Goal: Task Accomplishment & Management: Complete application form

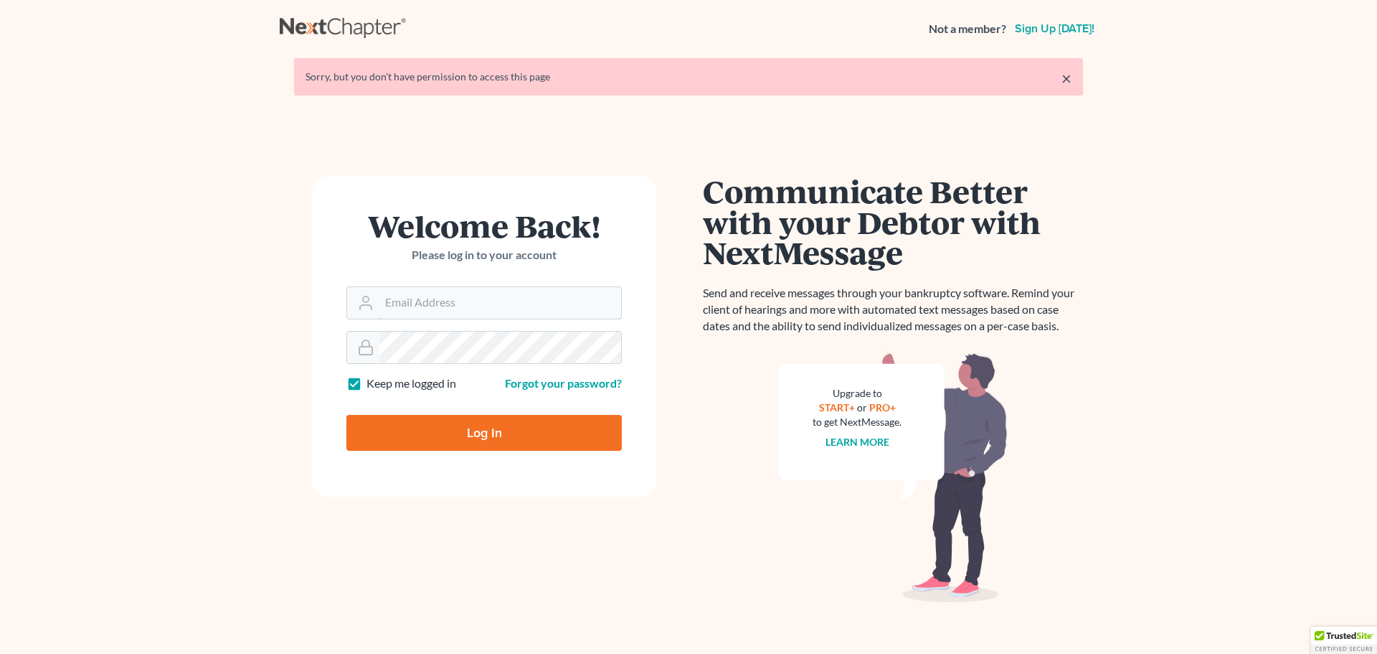
type input "[EMAIL_ADDRESS][DOMAIN_NAME]"
click at [415, 425] on input "Log In" at bounding box center [483, 433] width 275 height 36
type input "Thinking..."
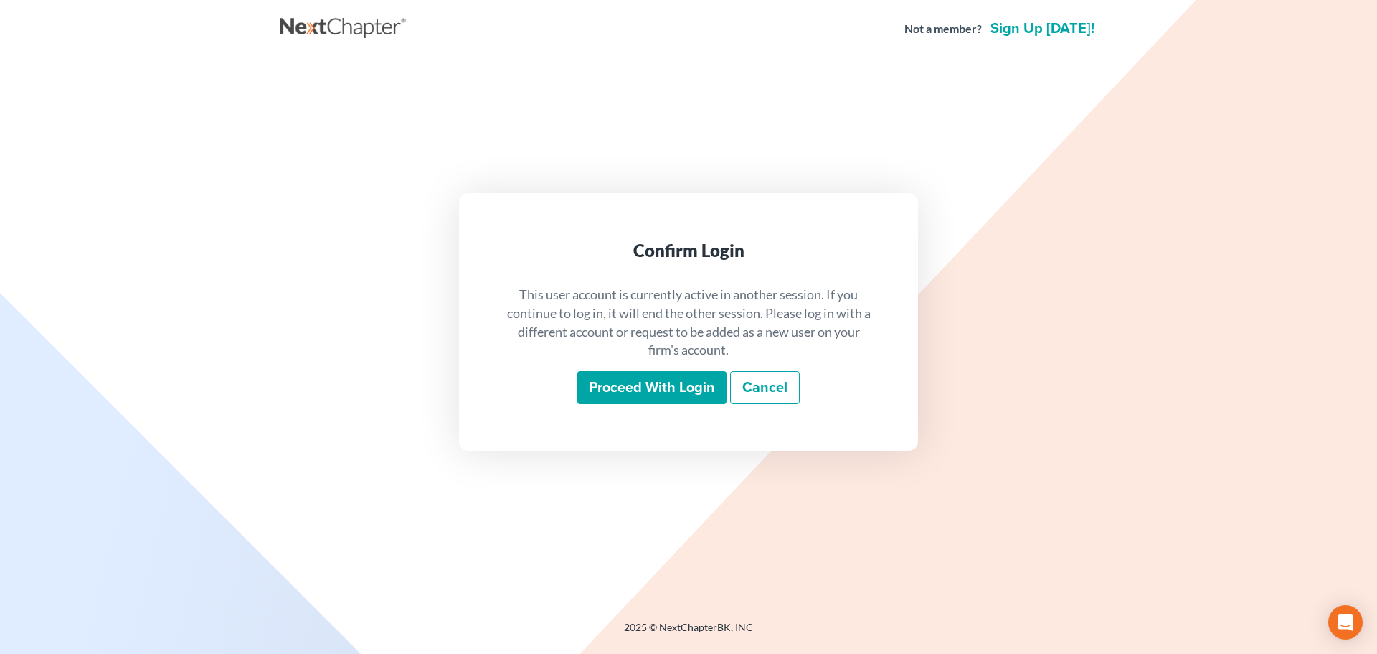
click at [648, 393] on input "Proceed with login" at bounding box center [651, 387] width 149 height 33
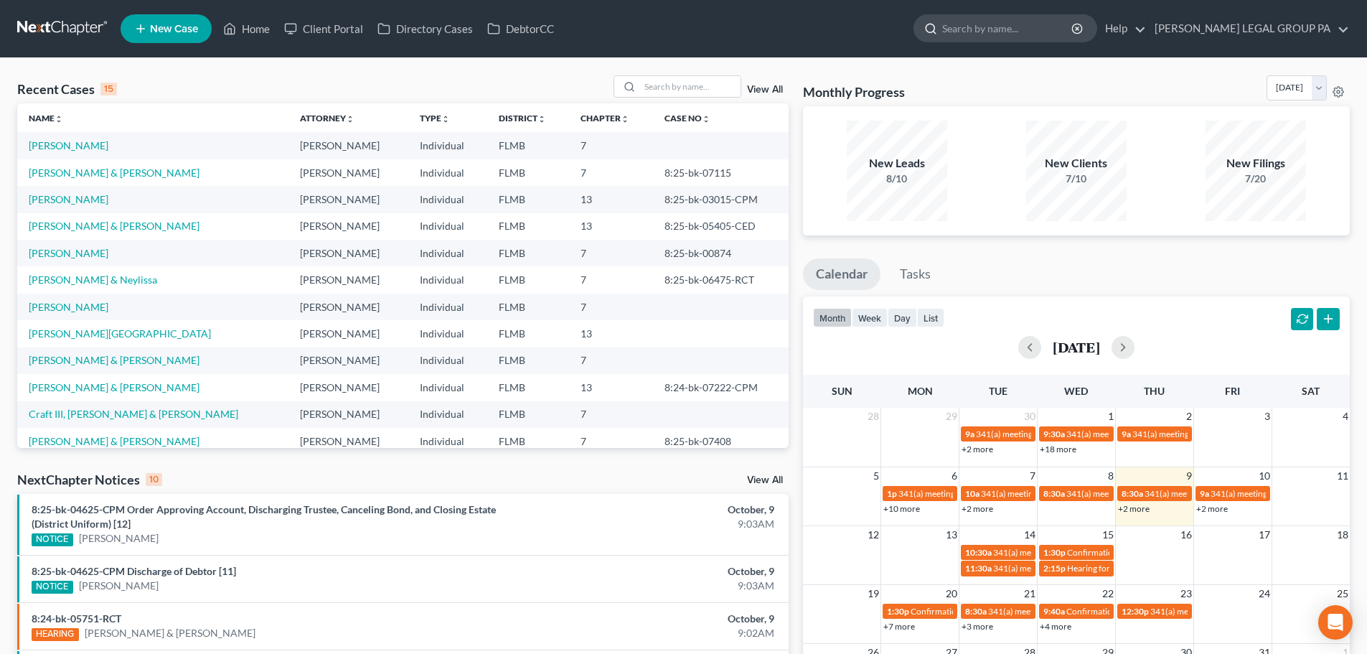
click at [1025, 36] on input "search" at bounding box center [1007, 28] width 131 height 27
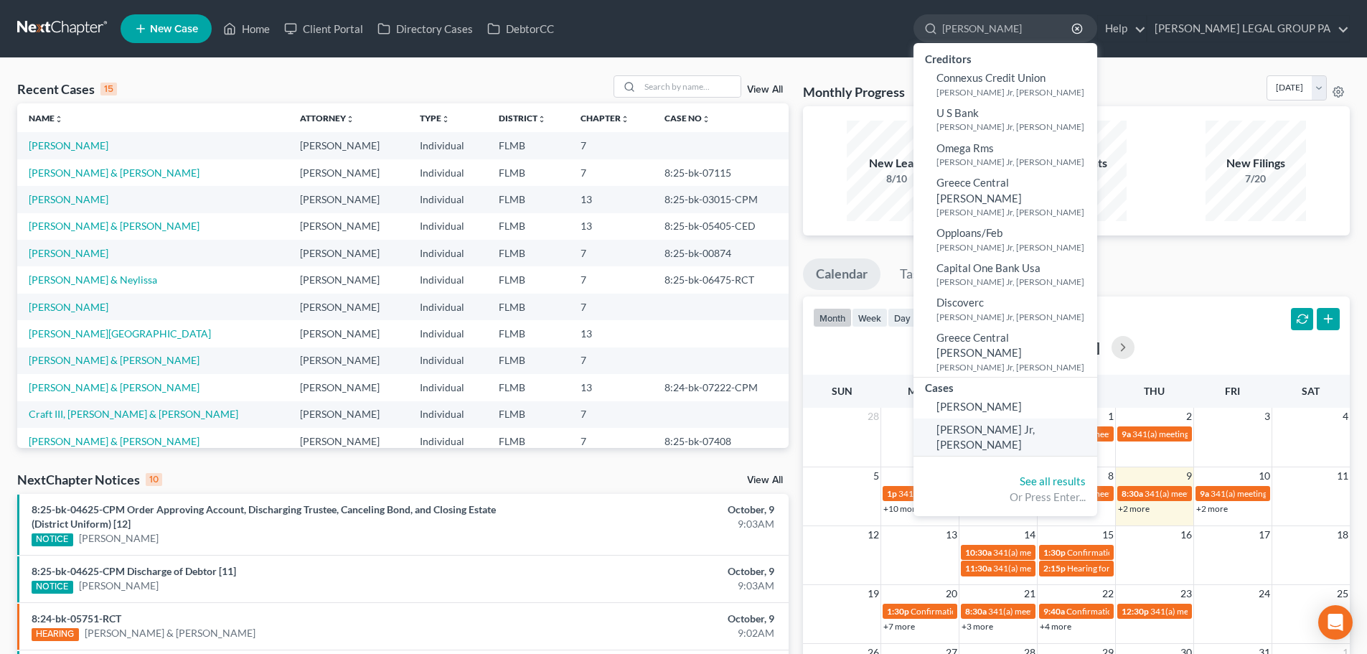
type input "[PERSON_NAME]"
click at [1016, 423] on span "[PERSON_NAME] Jr, [PERSON_NAME]" at bounding box center [985, 437] width 98 height 28
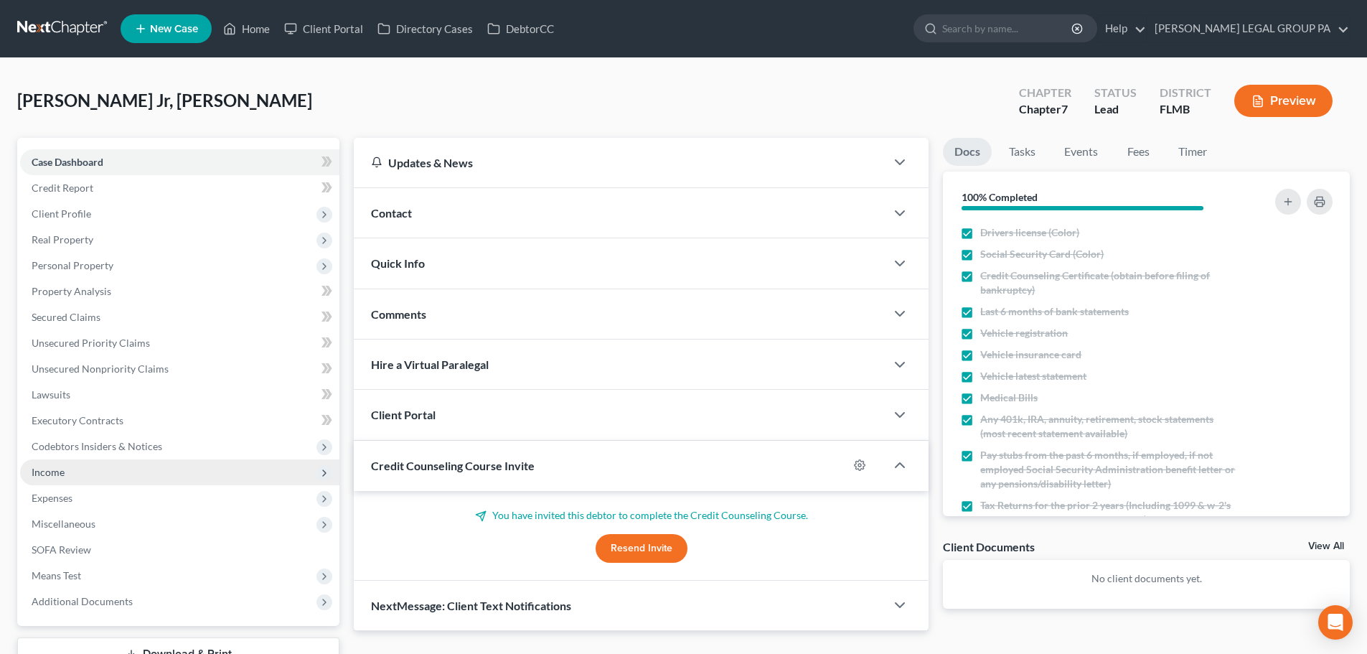
click at [153, 475] on span "Income" at bounding box center [179, 472] width 319 height 26
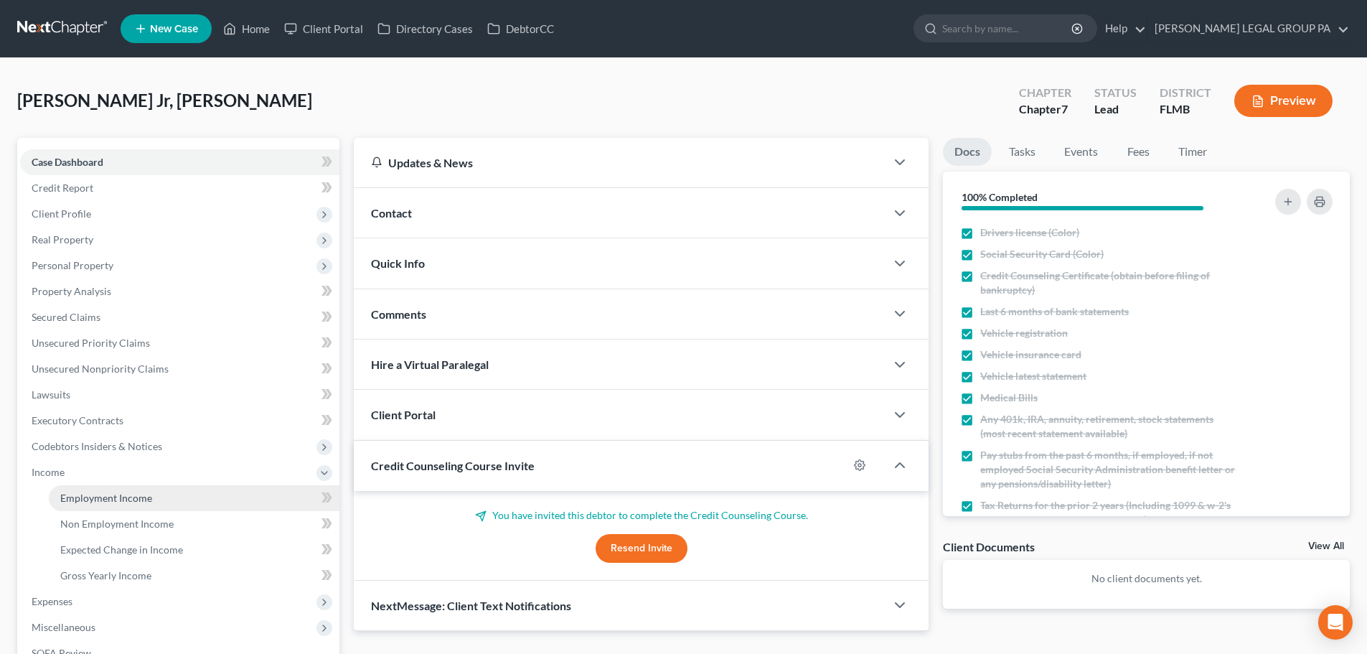
click at [154, 493] on link "Employment Income" at bounding box center [194, 498] width 291 height 26
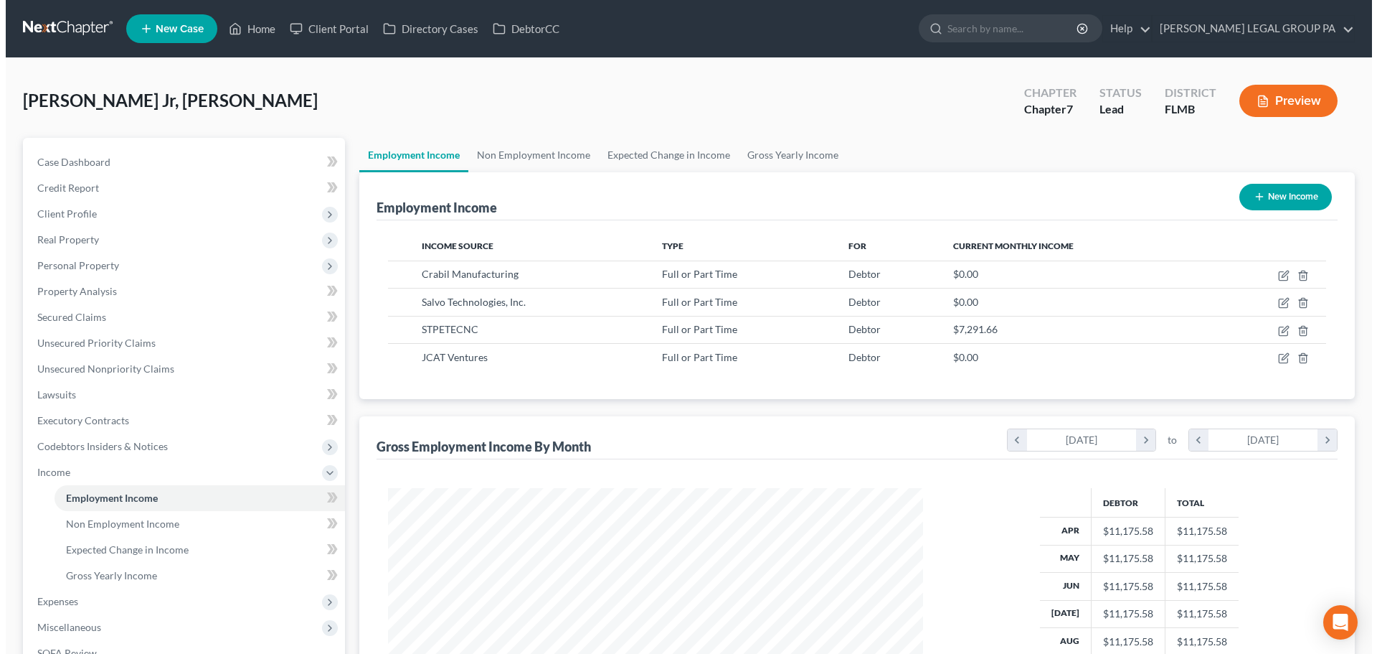
scroll to position [268, 564]
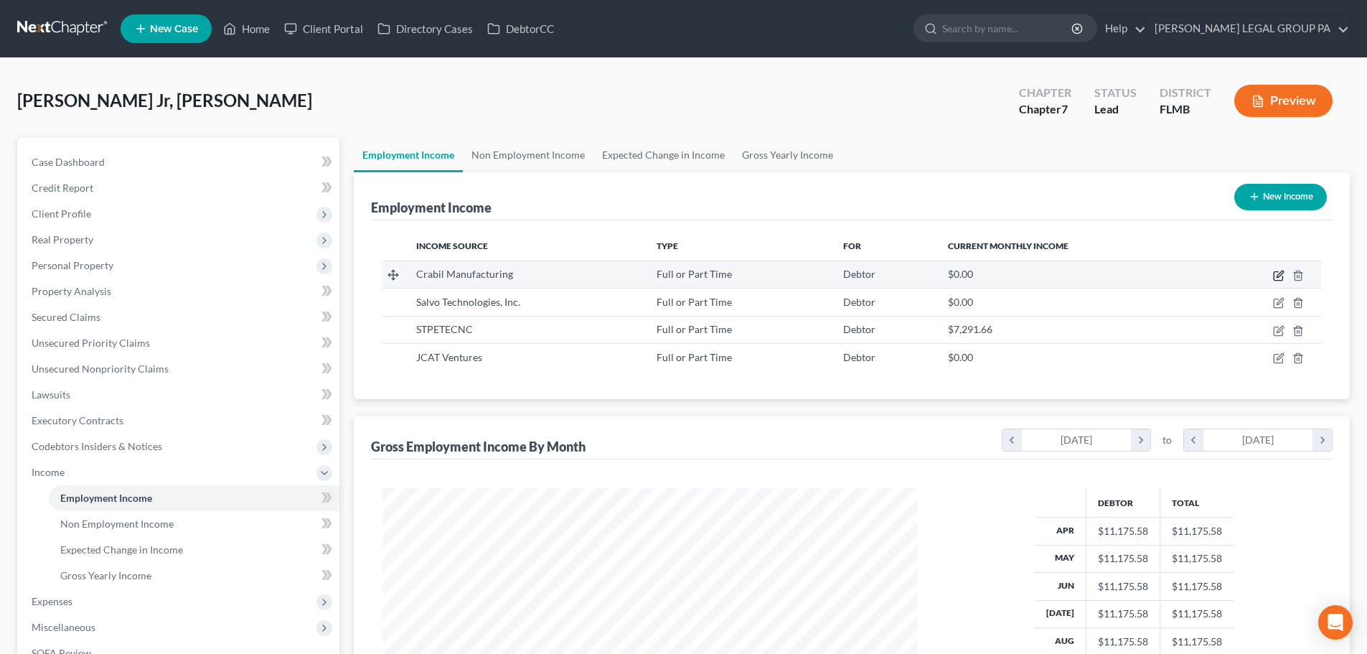
click at [1283, 276] on icon "button" at bounding box center [1278, 275] width 11 height 11
select select "0"
select select "9"
select select "0"
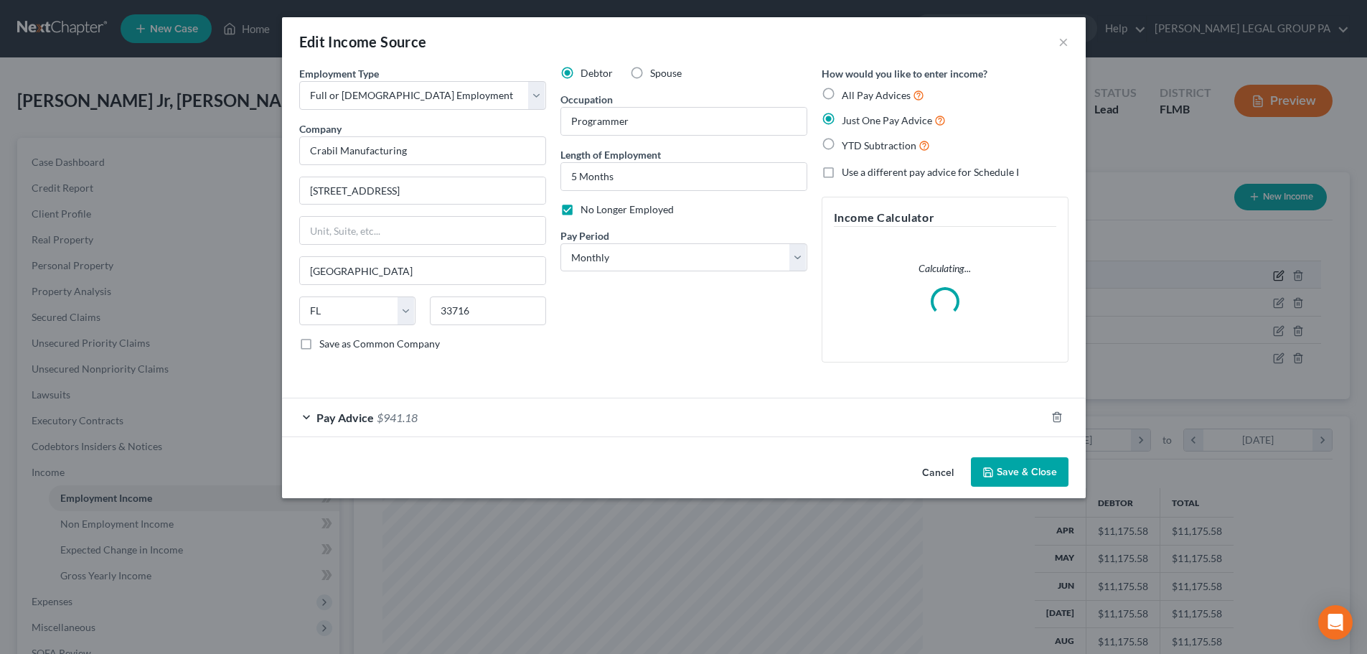
scroll to position [270, 569]
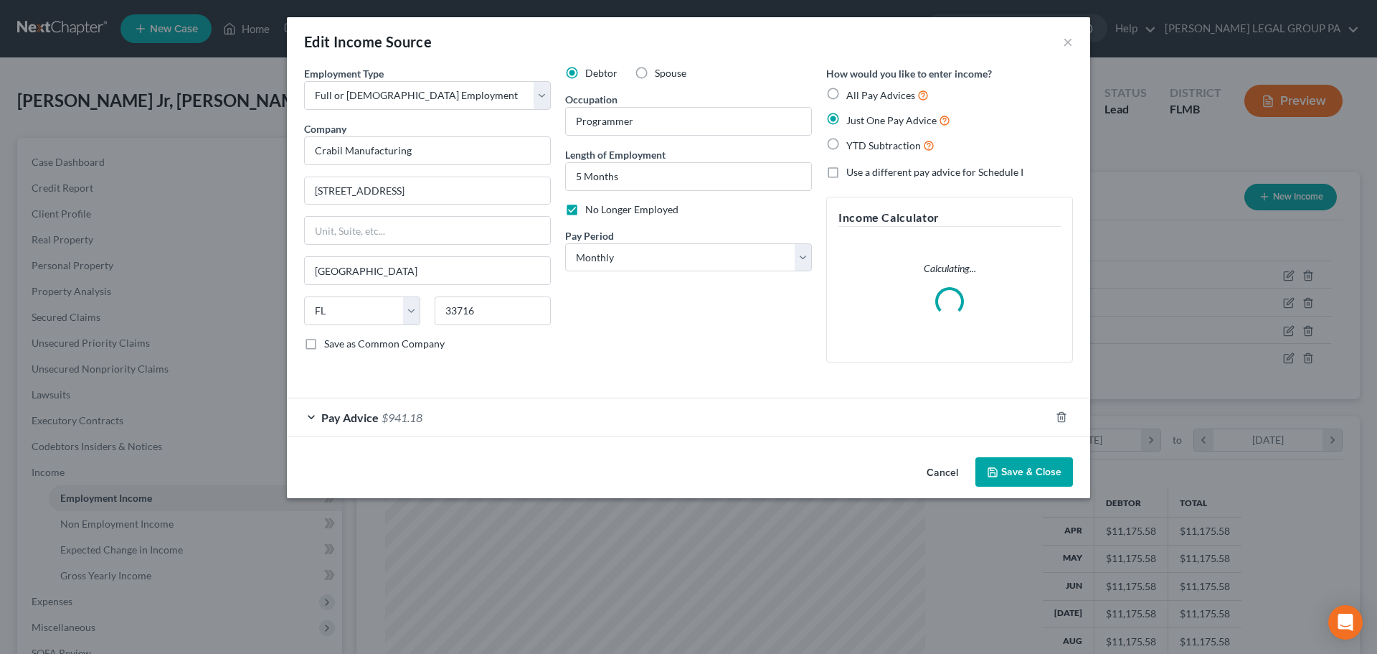
click at [953, 470] on button "Cancel" at bounding box center [942, 472] width 55 height 29
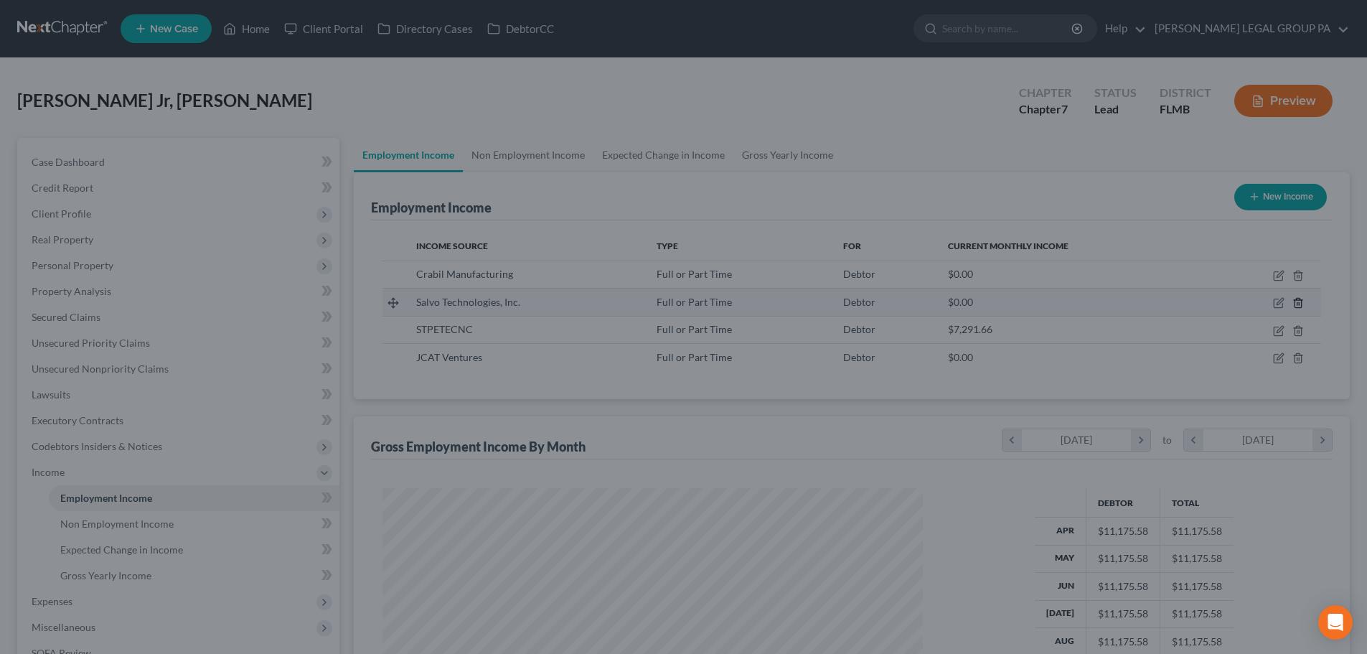
scroll to position [268, 564]
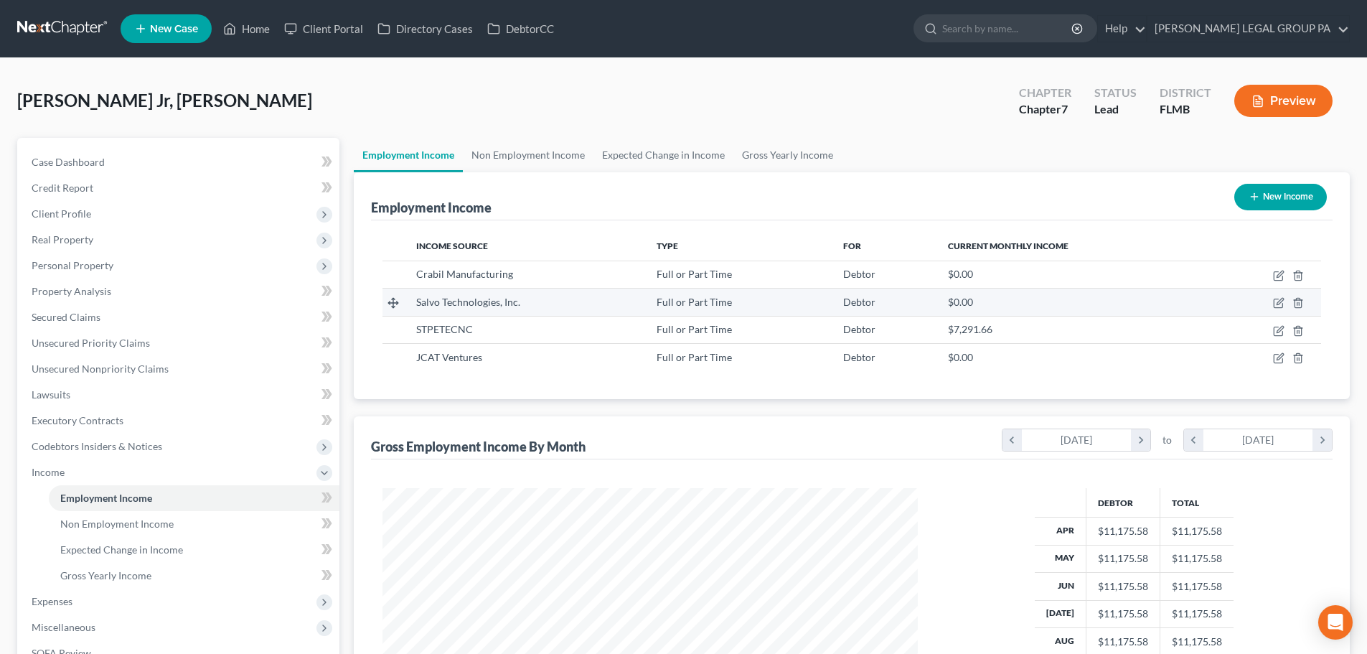
click at [1272, 307] on td at bounding box center [1264, 301] width 113 height 27
click at [1280, 304] on icon "button" at bounding box center [1278, 302] width 11 height 11
select select "0"
select select "9"
select select "2"
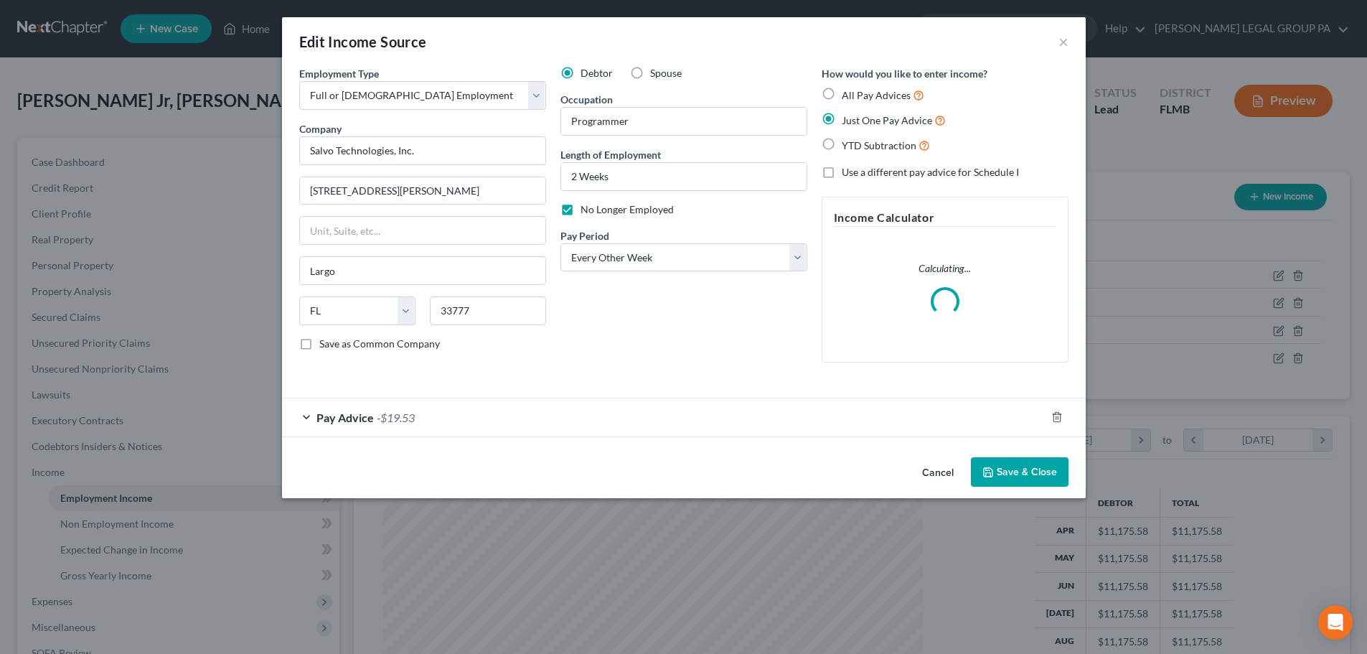
scroll to position [270, 569]
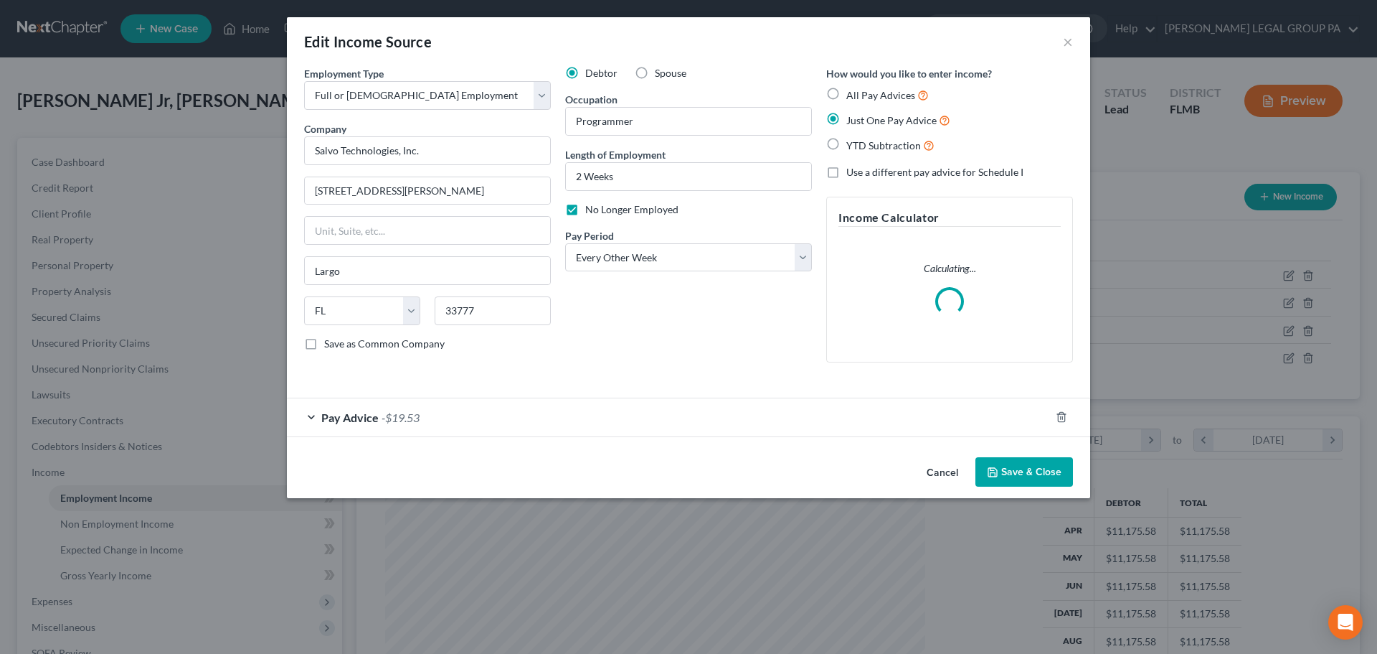
click at [927, 472] on button "Cancel" at bounding box center [942, 472] width 55 height 29
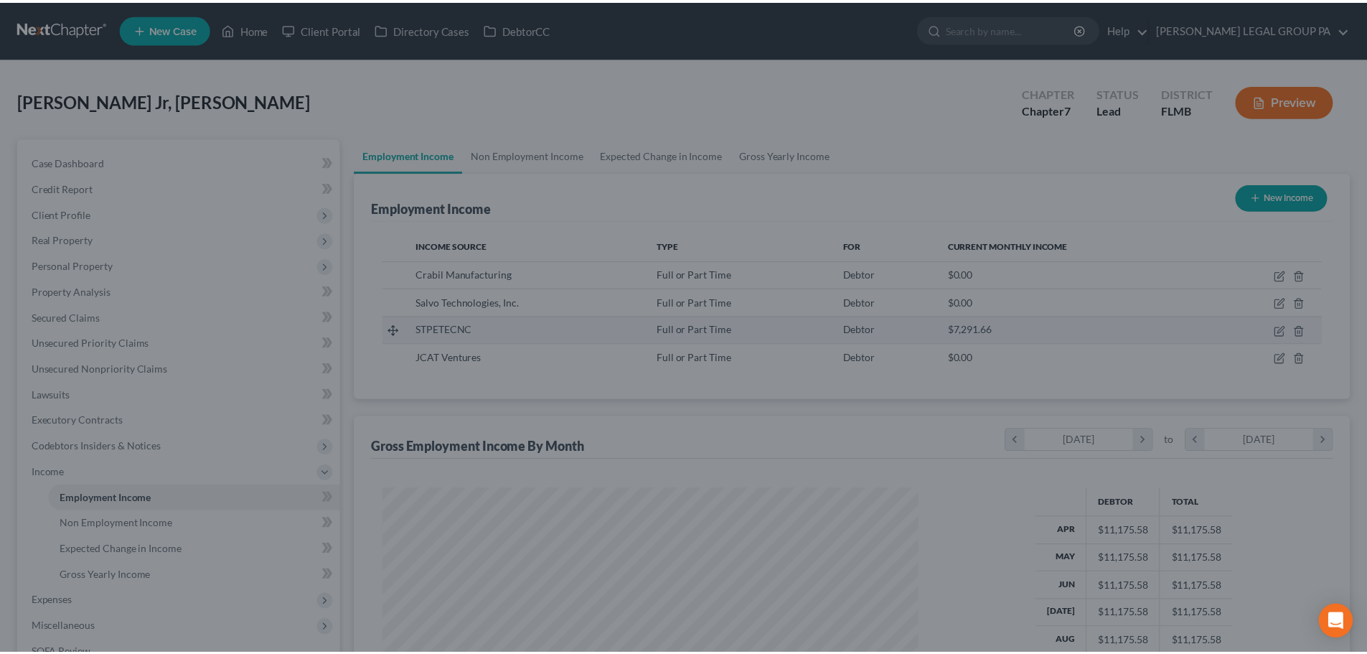
scroll to position [268, 564]
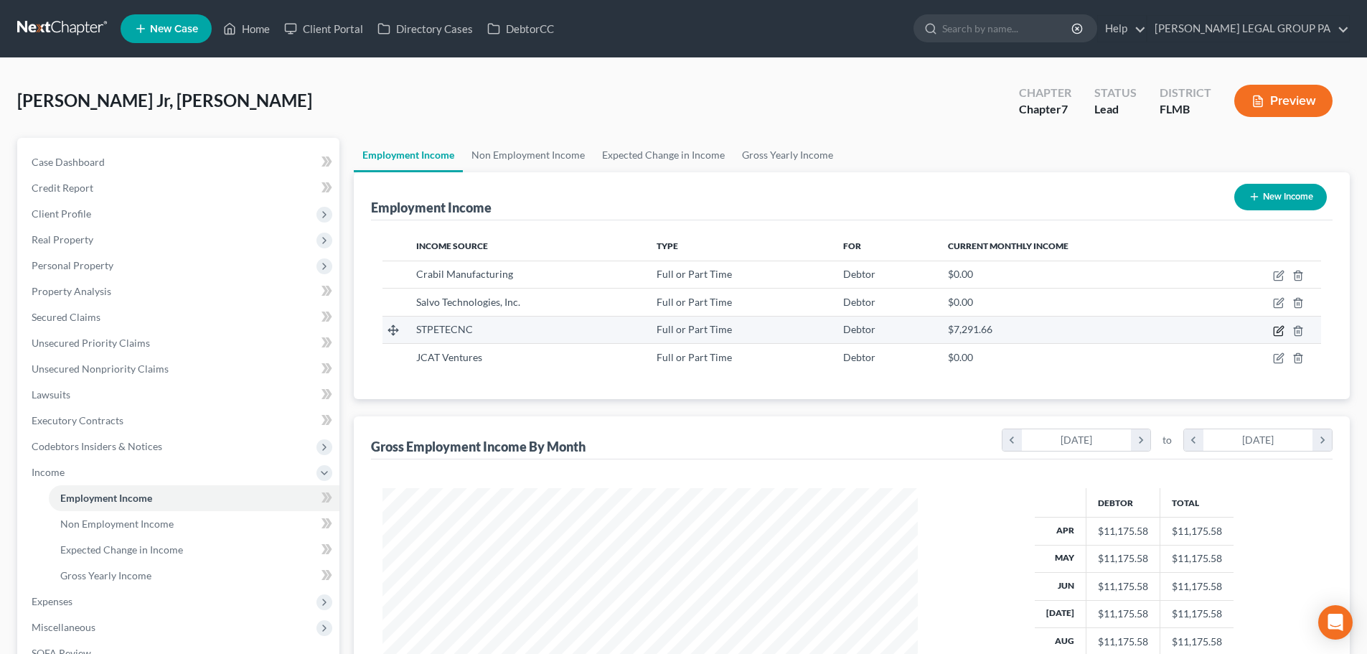
click at [1275, 333] on icon "button" at bounding box center [1278, 330] width 11 height 11
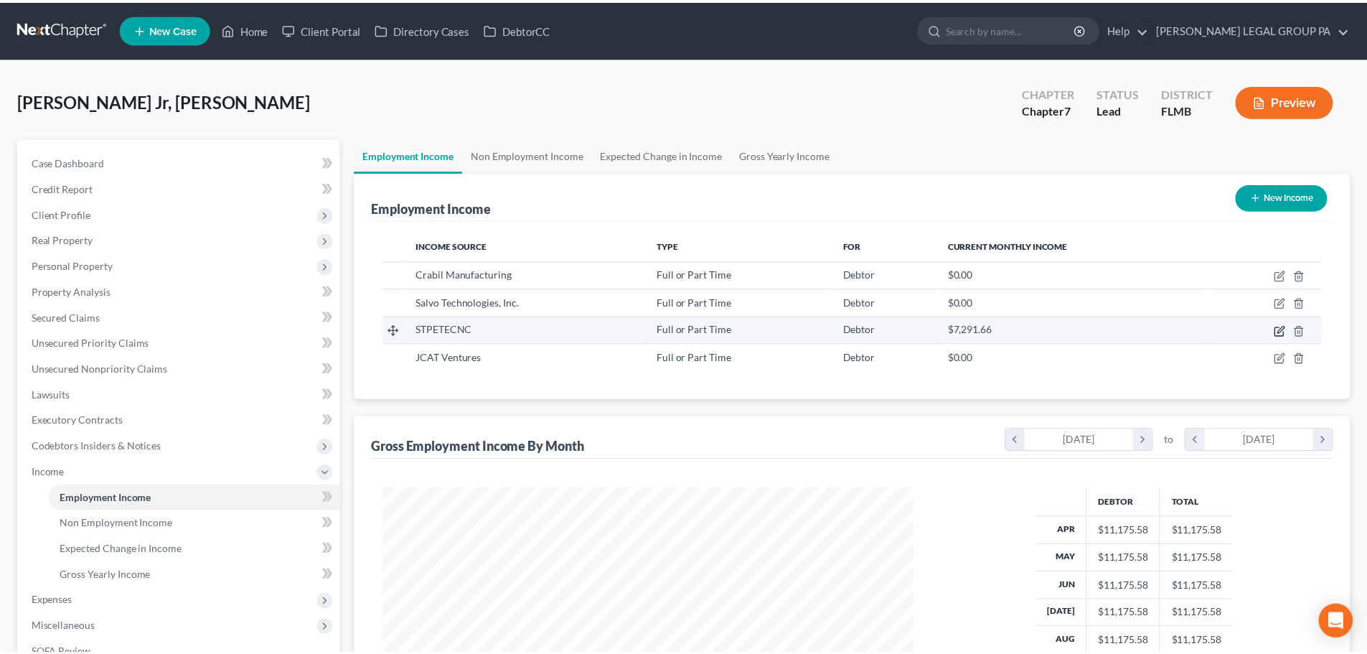
scroll to position [270, 569]
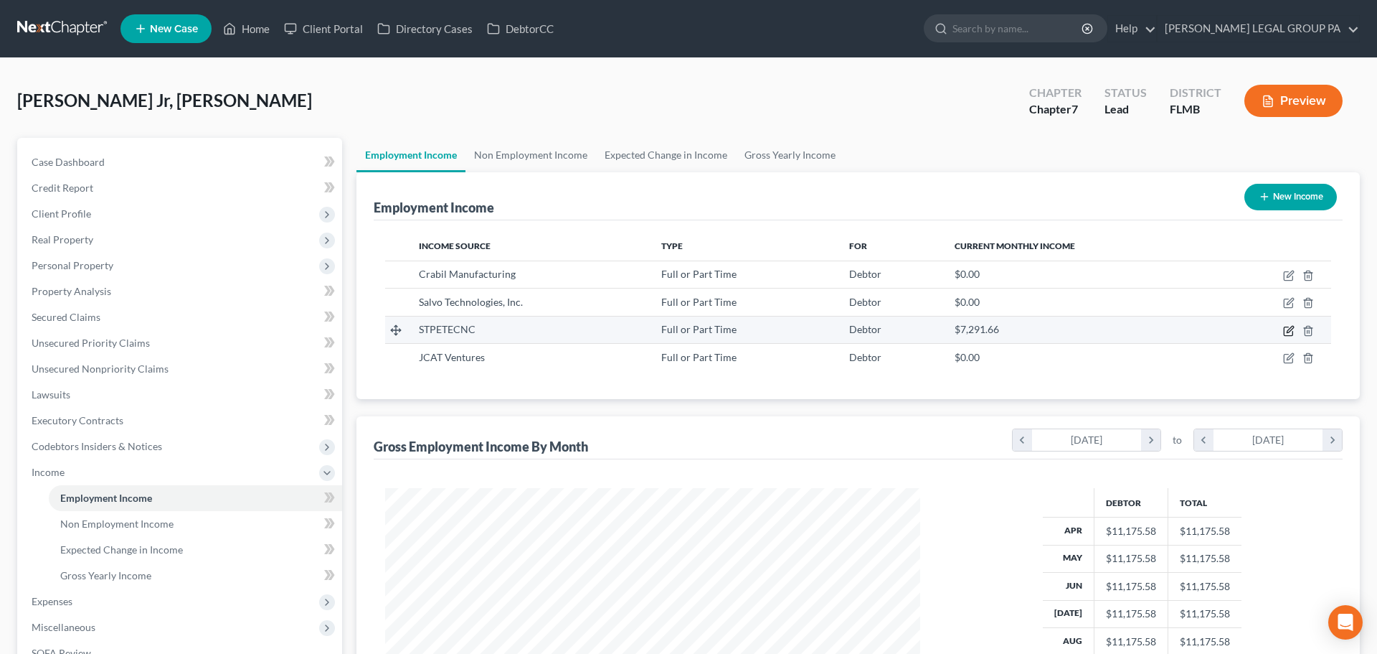
select select "0"
select select "9"
select select "3"
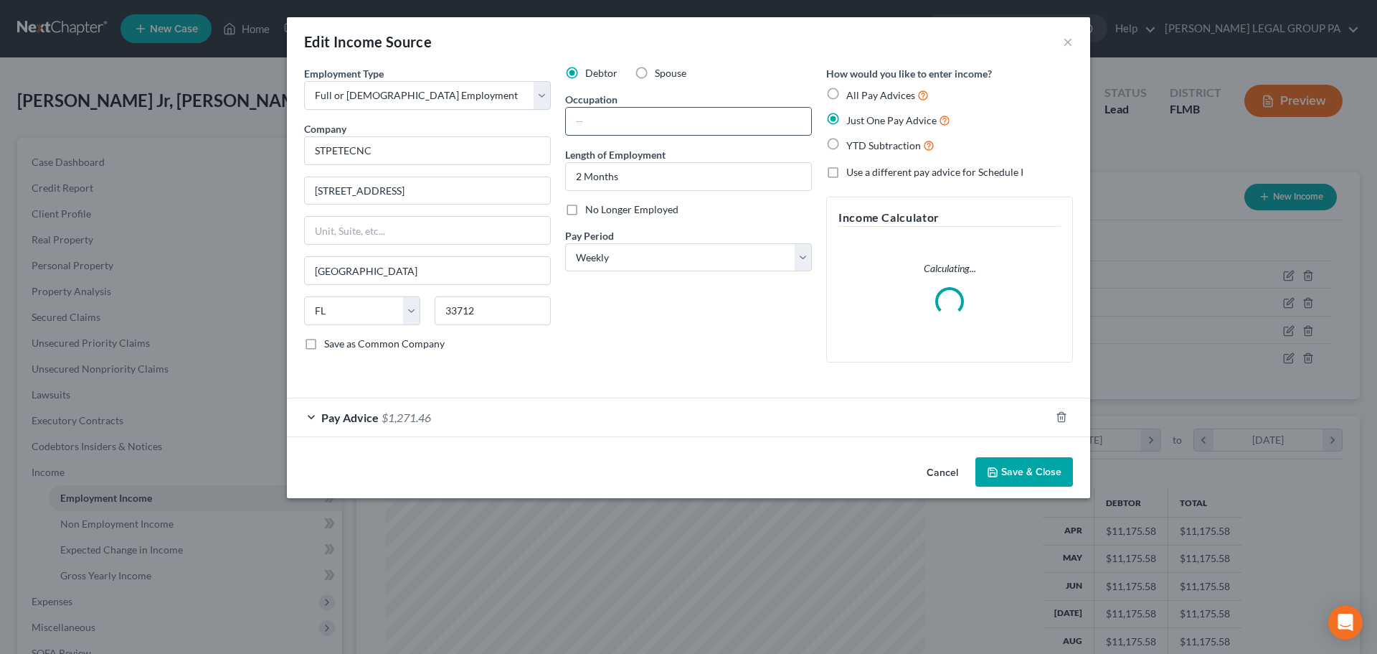
click at [697, 121] on input "text" at bounding box center [688, 121] width 245 height 27
type input "Programmer"
drag, startPoint x: 1060, startPoint y: 476, endPoint x: 1070, endPoint y: 474, distance: 9.4
click at [1059, 476] on button "Save & Close" at bounding box center [1025, 472] width 98 height 30
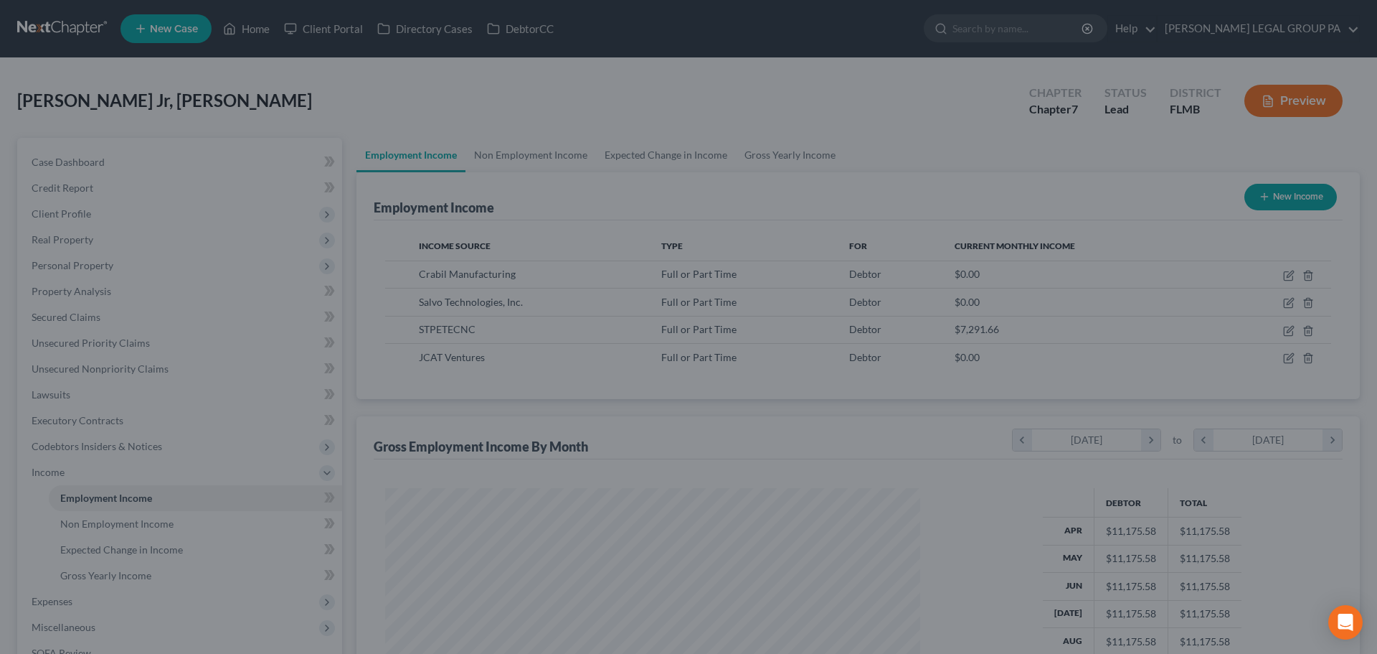
scroll to position [717087, 716790]
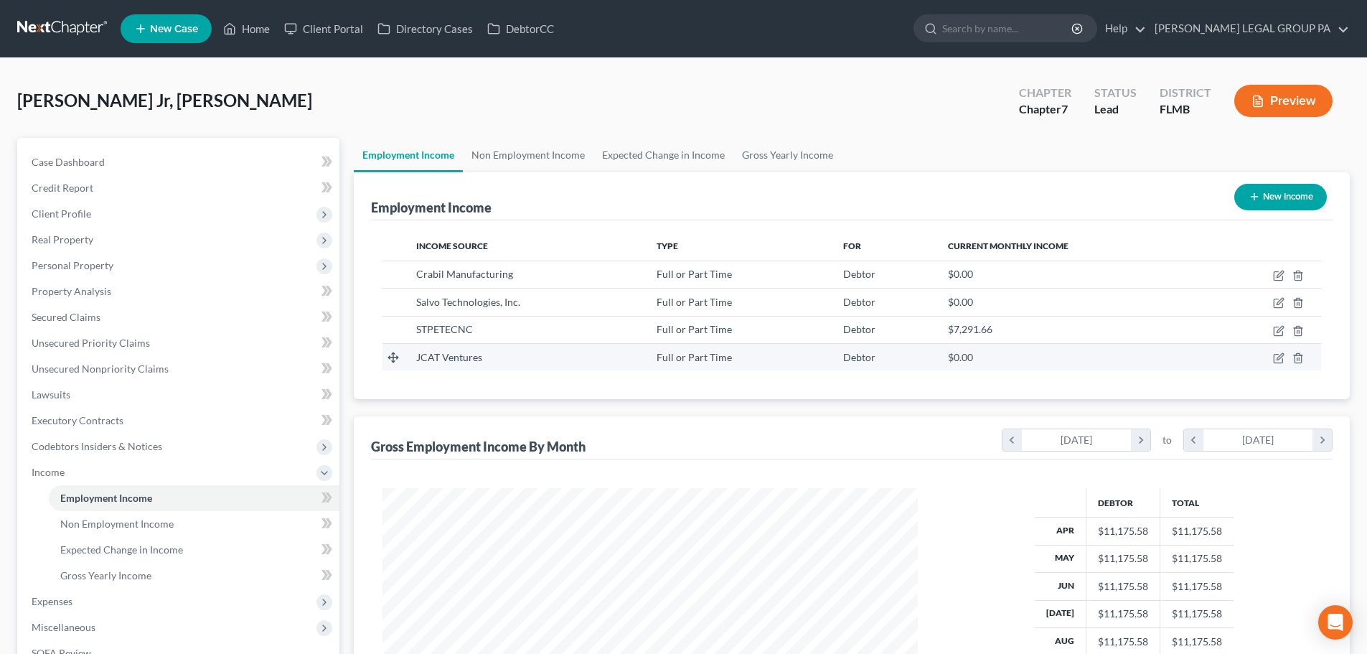
click at [1291, 358] on td at bounding box center [1264, 356] width 113 height 27
click at [1276, 363] on icon "button" at bounding box center [1278, 357] width 11 height 11
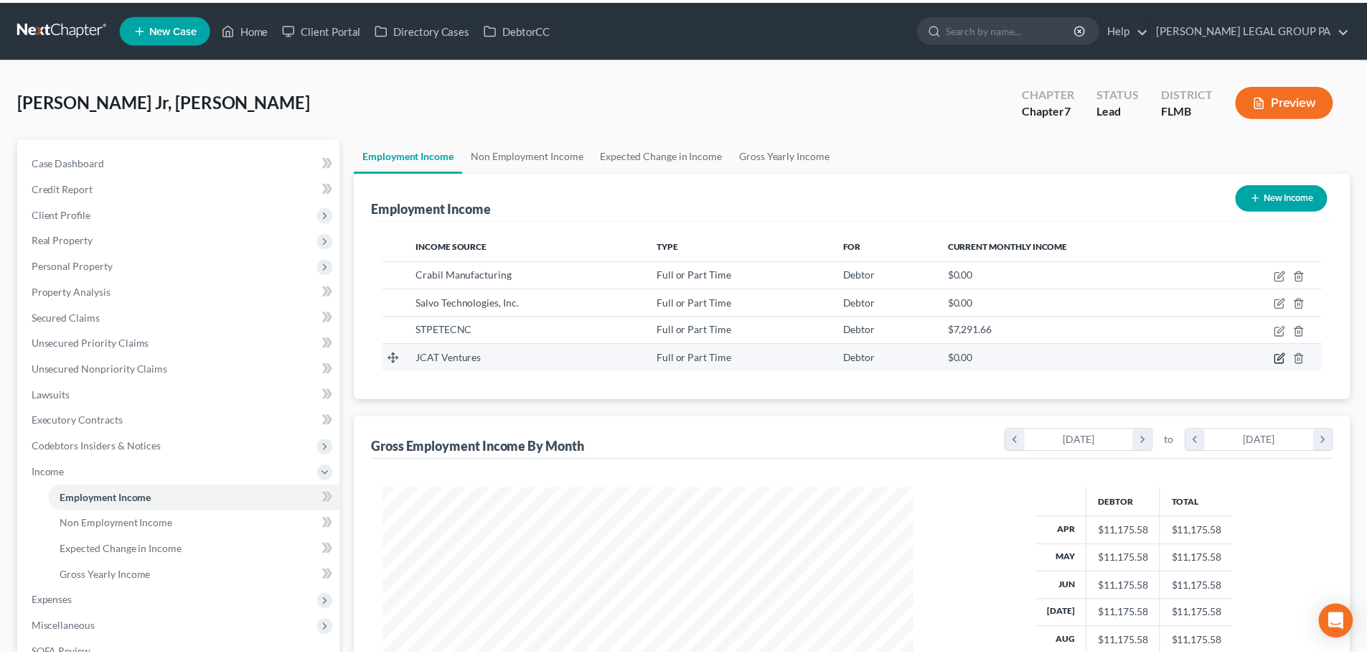
scroll to position [270, 569]
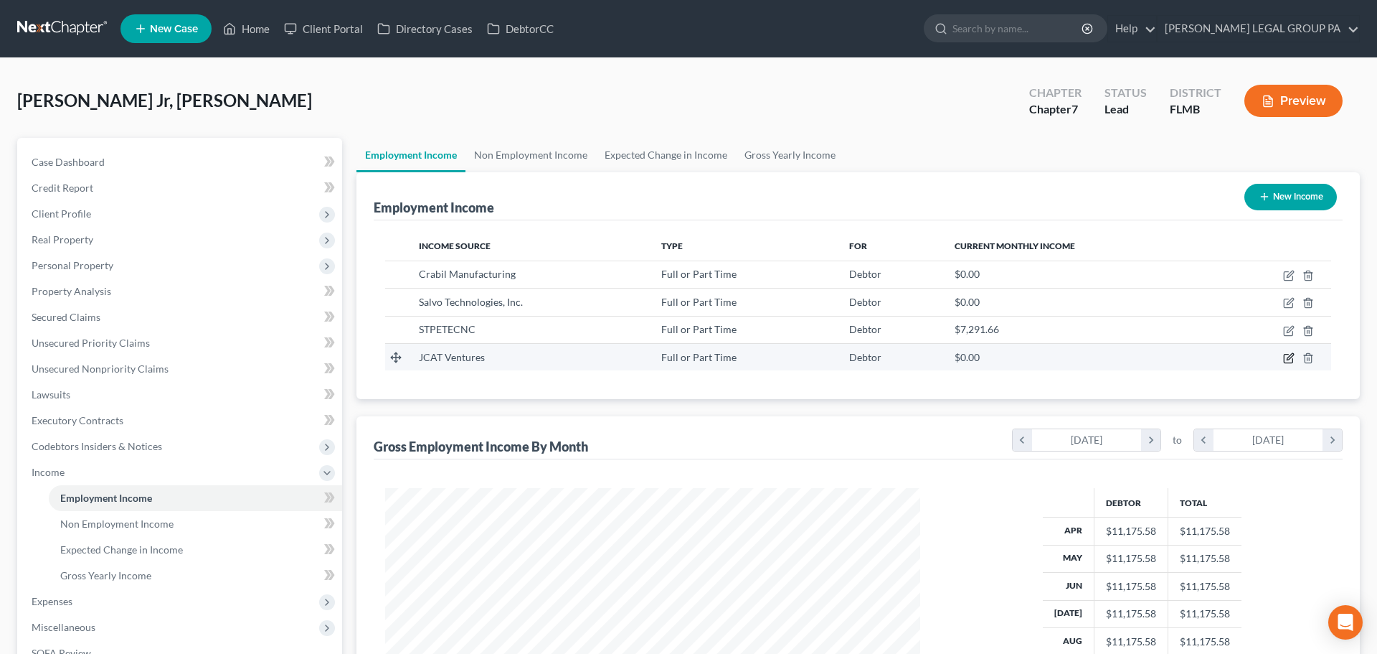
select select "0"
select select "9"
select select "3"
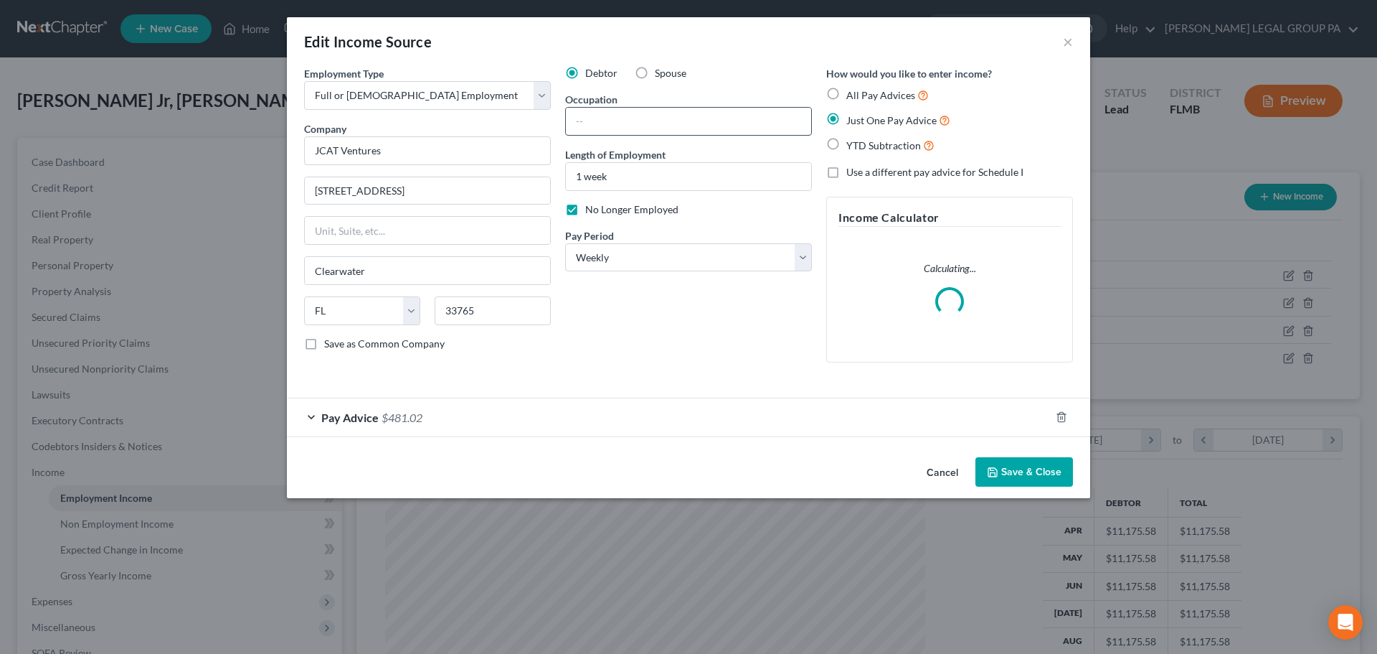
click at [666, 110] on input "text" at bounding box center [688, 121] width 245 height 27
type input "Programmer"
click at [1025, 468] on button "Save & Close" at bounding box center [1025, 472] width 98 height 30
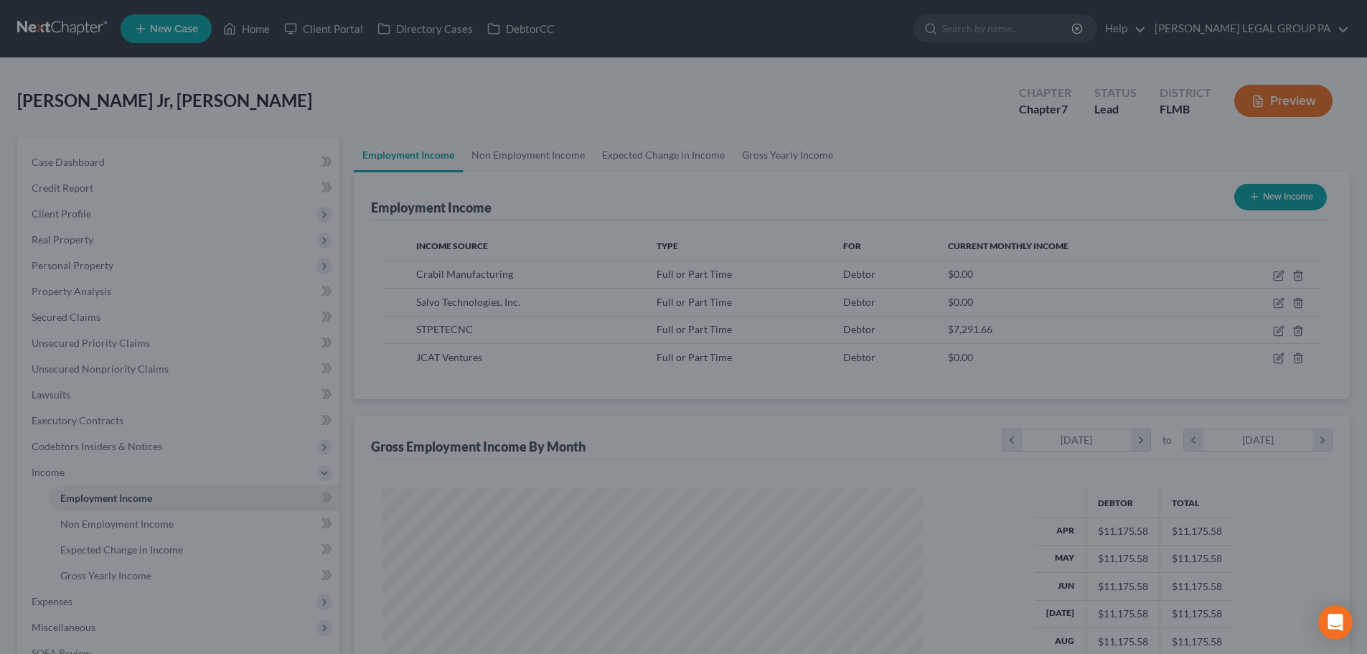
scroll to position [717087, 716790]
